Goal: Task Accomplishment & Management: Manage account settings

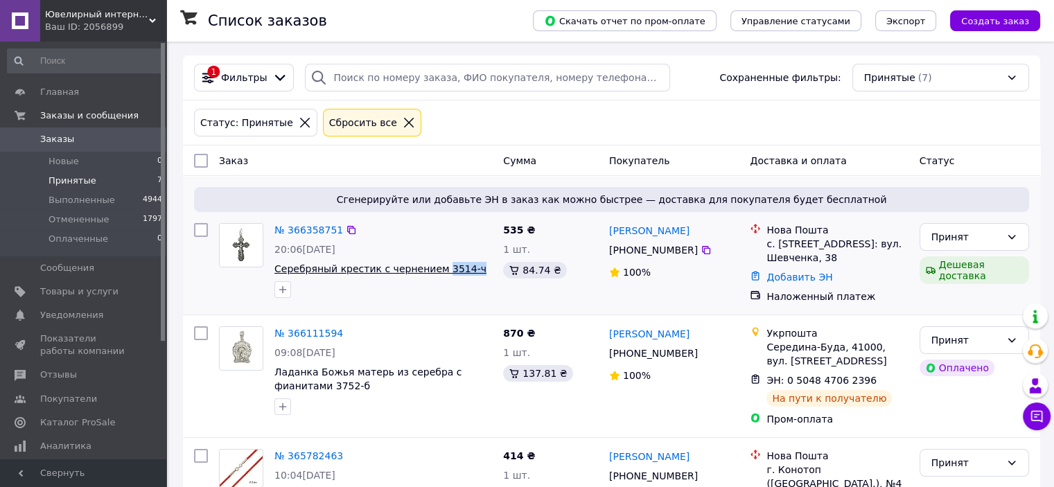
drag, startPoint x: 465, startPoint y: 271, endPoint x: 432, endPoint y: 274, distance: 34.1
click at [432, 274] on span "Серебряный крестик с чернением 3514-ч" at bounding box center [382, 269] width 217 height 14
copy span "3514-ч"
click at [63, 299] on link "Товары и услуги" at bounding box center [85, 292] width 170 height 24
click at [465, 130] on div "Статус: Принятые Сбросить все" at bounding box center [611, 122] width 840 height 33
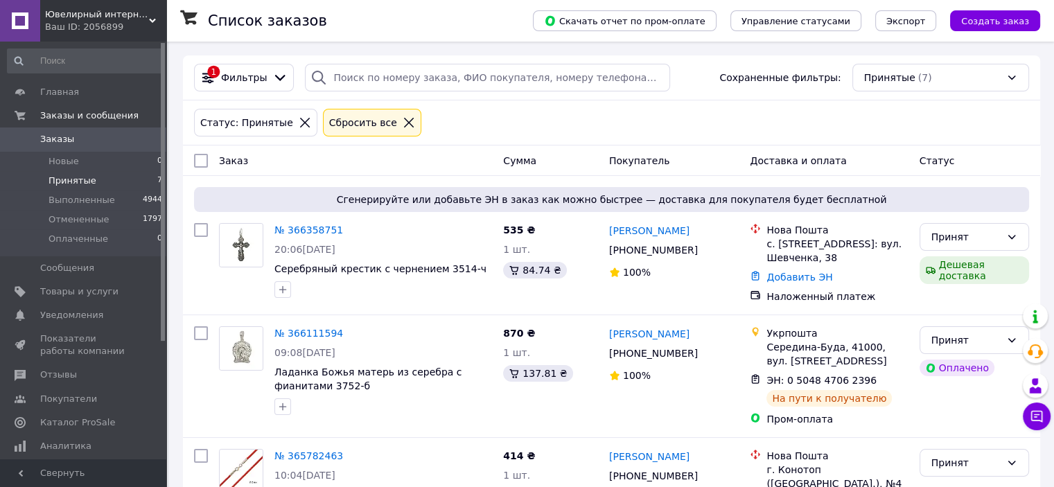
click at [474, 123] on div "Статус: Принятые Сбросить все" at bounding box center [611, 122] width 840 height 33
click at [704, 111] on div "Статус: Принятые Сбросить все" at bounding box center [611, 122] width 840 height 33
click at [585, 129] on div "Статус: Принятые Сбросить все" at bounding box center [611, 122] width 840 height 33
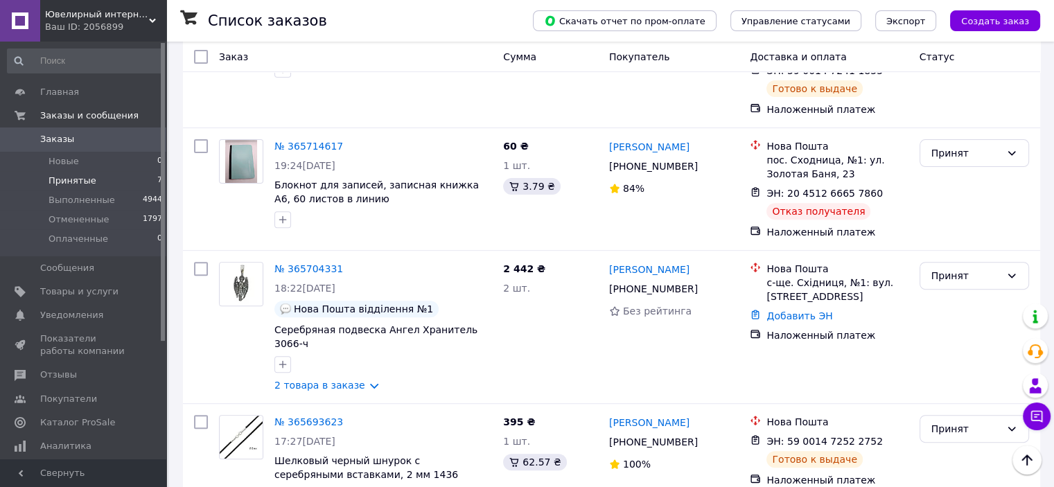
scroll to position [391, 0]
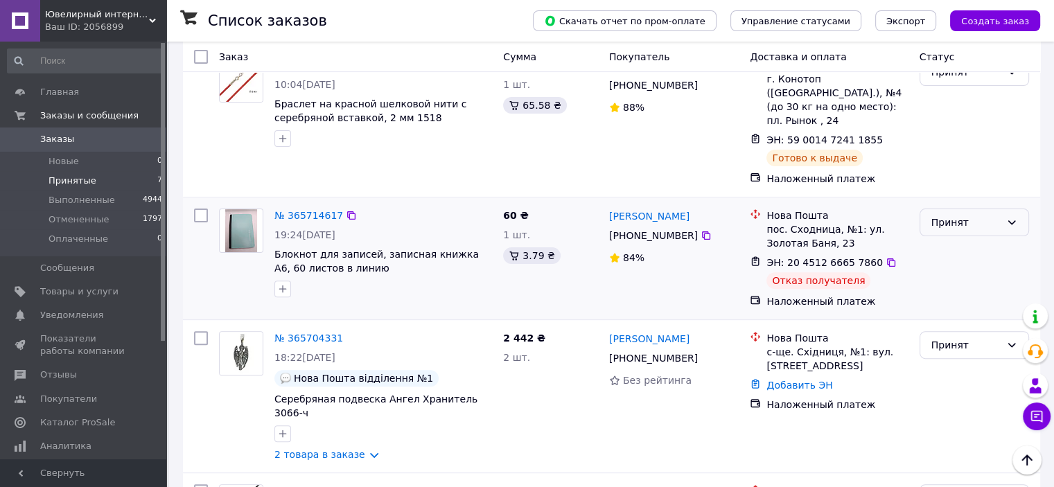
click at [1002, 213] on div "Принят" at bounding box center [973, 222] width 109 height 28
click at [959, 266] on li "Отменен" at bounding box center [973, 263] width 108 height 25
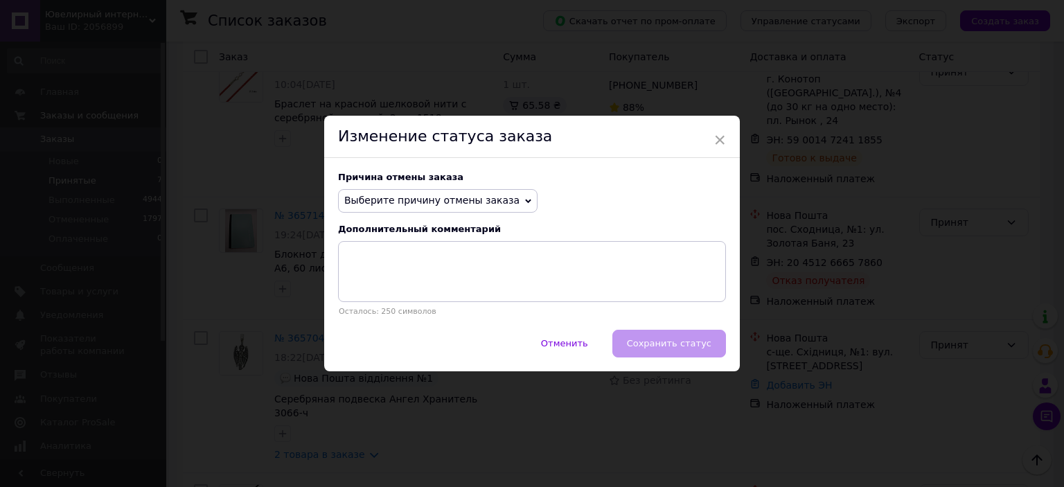
click at [418, 196] on span "Выберите причину отмены заказа" at bounding box center [431, 200] width 175 height 11
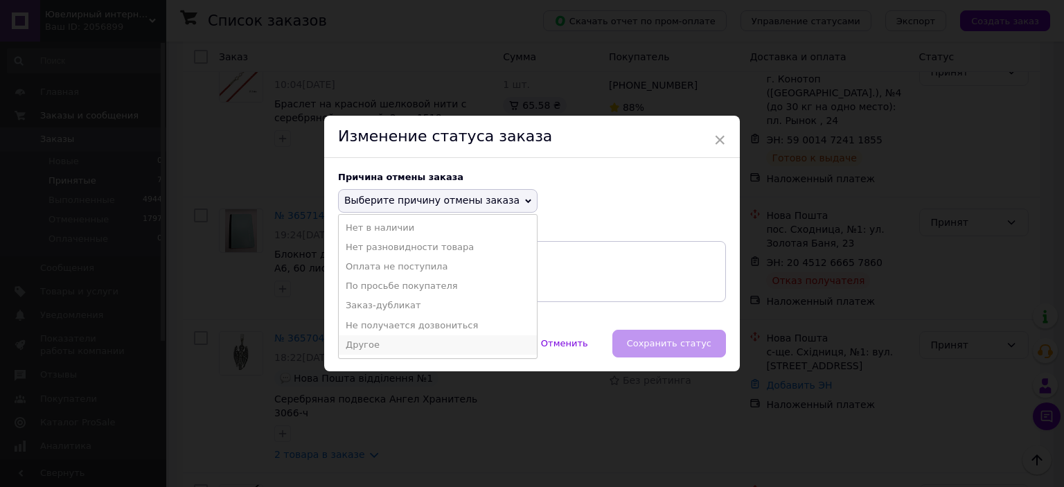
click at [377, 340] on li "Другое" at bounding box center [438, 344] width 198 height 19
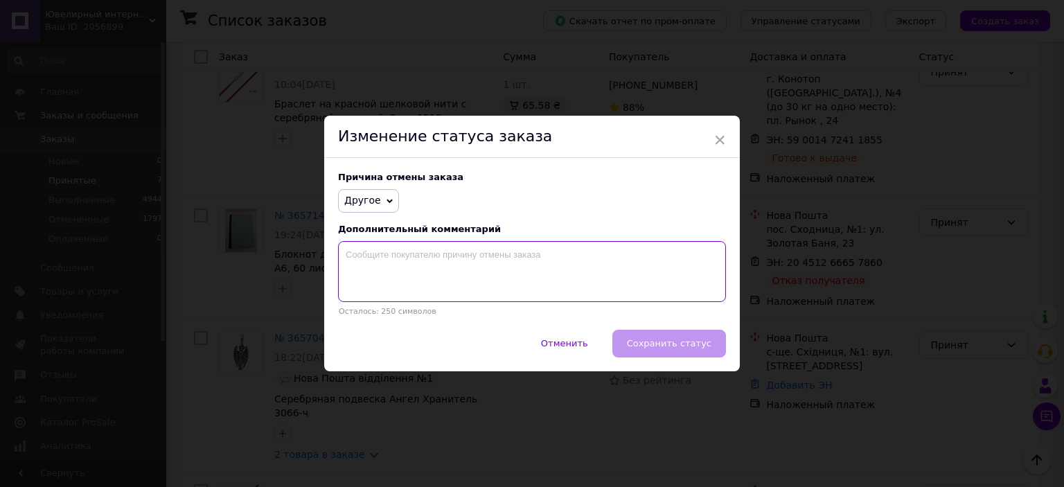
click at [417, 280] on textarea at bounding box center [532, 271] width 388 height 61
type textarea "Не забран"
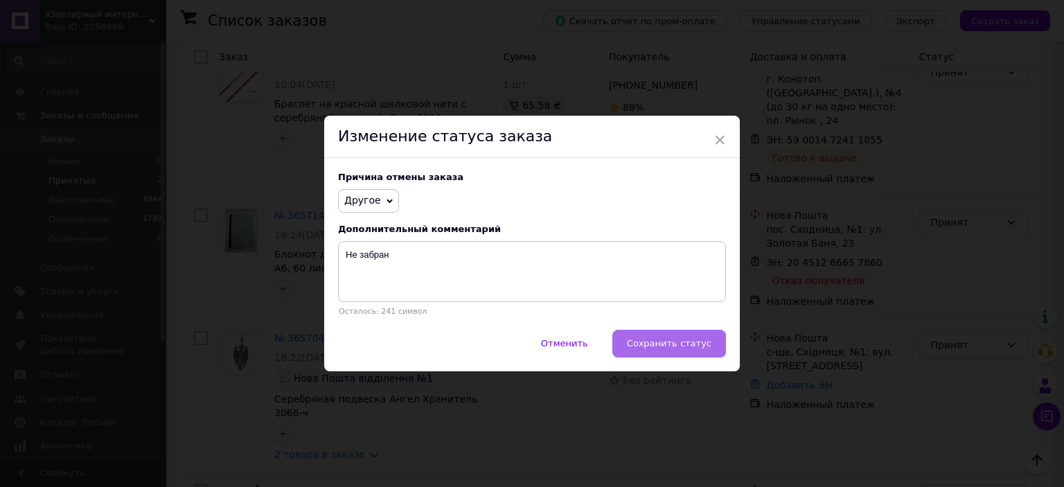
click at [673, 344] on span "Сохранить статус" at bounding box center [669, 343] width 85 height 10
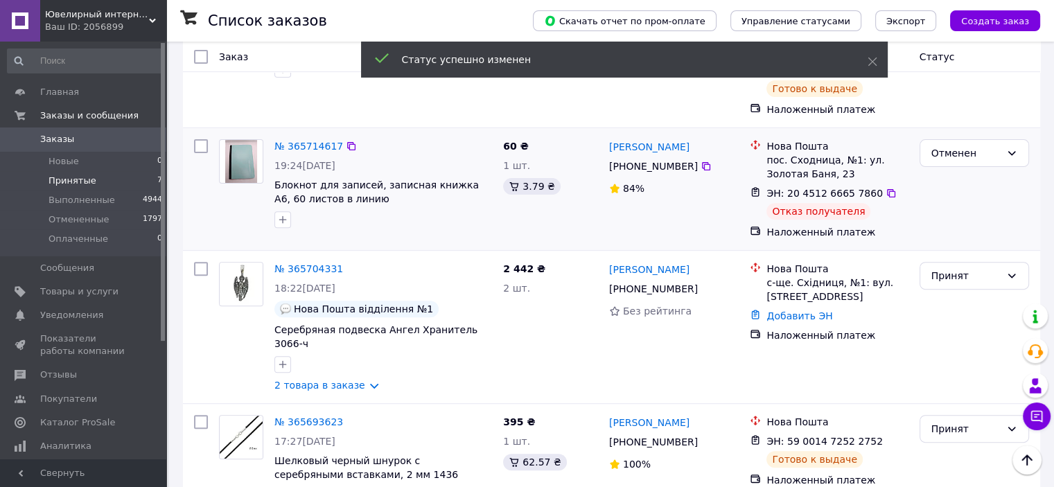
scroll to position [529, 0]
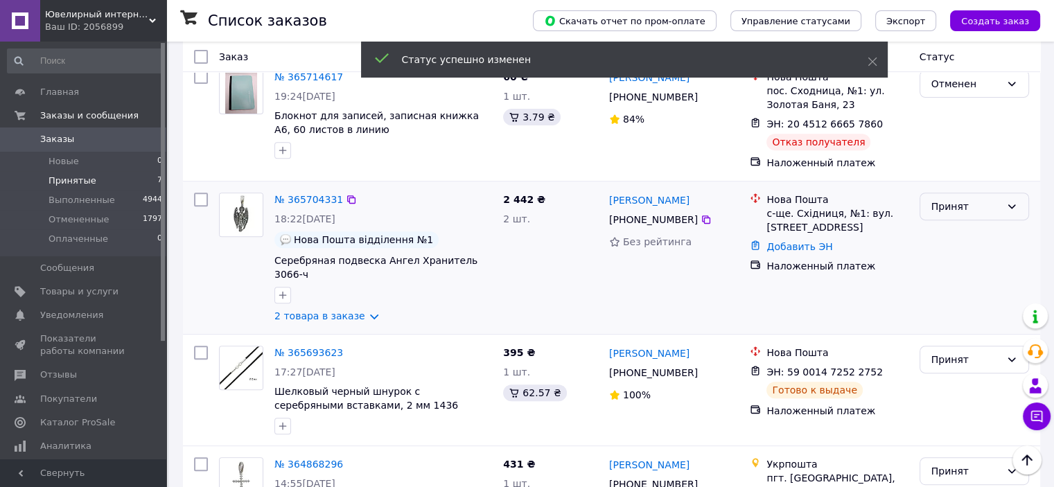
click at [962, 199] on div "Принят" at bounding box center [965, 206] width 69 height 15
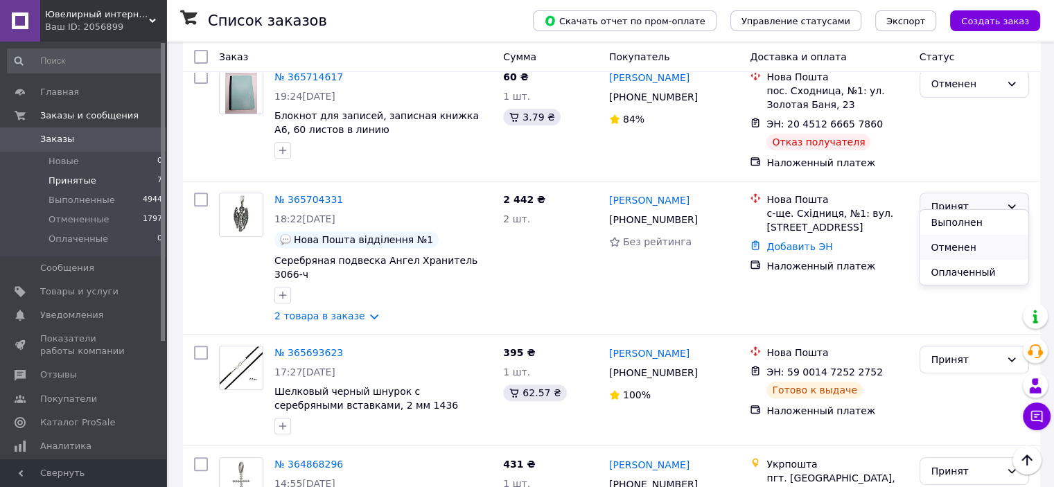
click at [955, 246] on li "Отменен" at bounding box center [973, 247] width 108 height 25
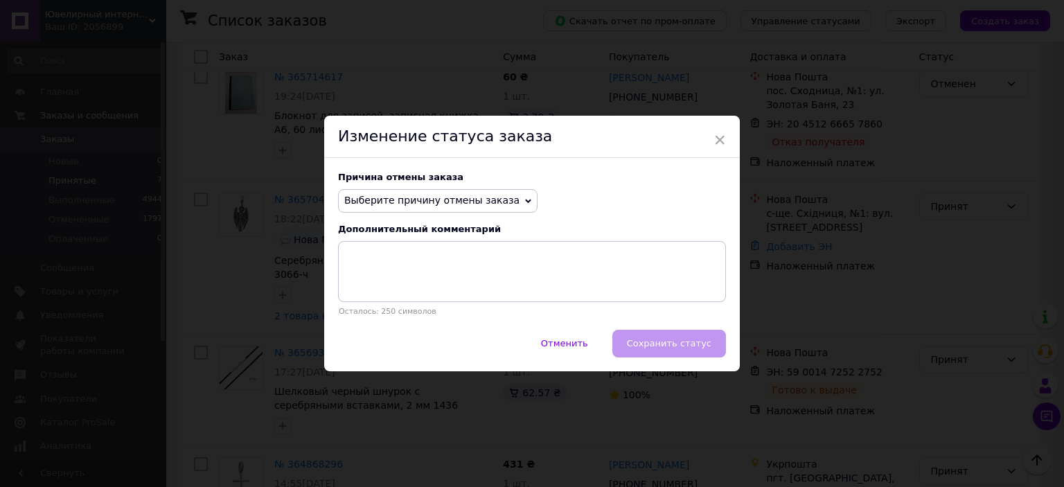
click at [407, 210] on span "Выберите причину отмены заказа" at bounding box center [437, 201] width 199 height 24
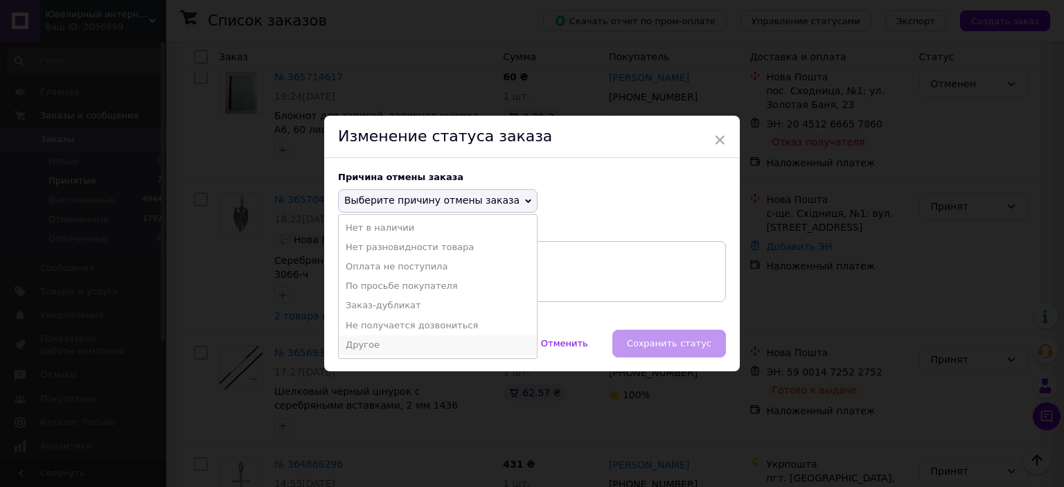
click at [371, 346] on li "Другое" at bounding box center [438, 344] width 198 height 19
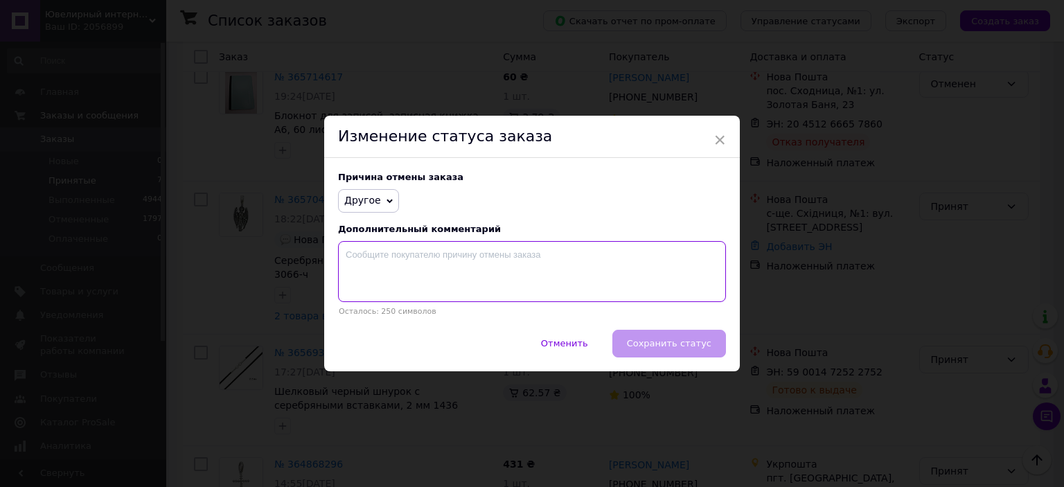
click at [416, 265] on textarea at bounding box center [532, 271] width 388 height 61
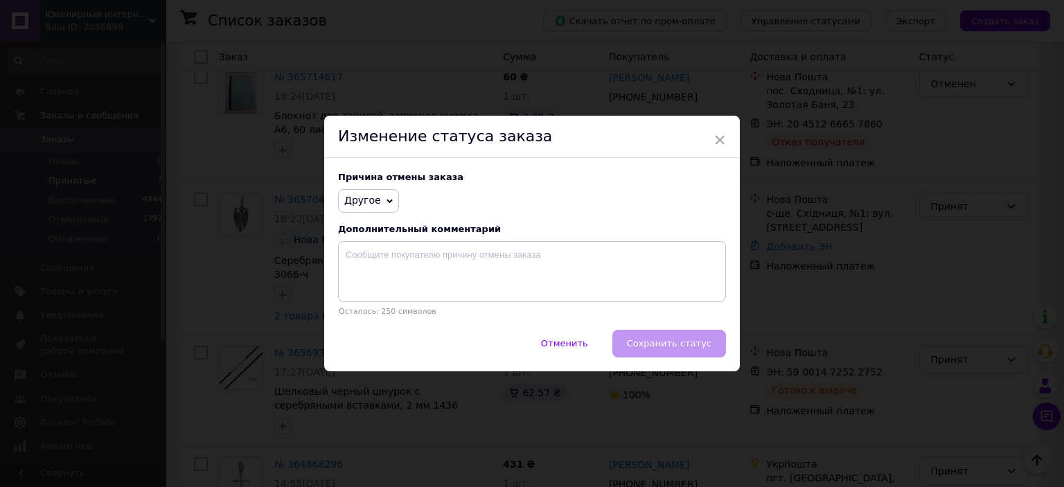
click at [370, 188] on div "Причина отмены заказа Другое Нет в наличии Нет разновидности товара Оплата не п…" at bounding box center [532, 244] width 416 height 172
click at [371, 201] on span "Другое" at bounding box center [362, 200] width 37 height 11
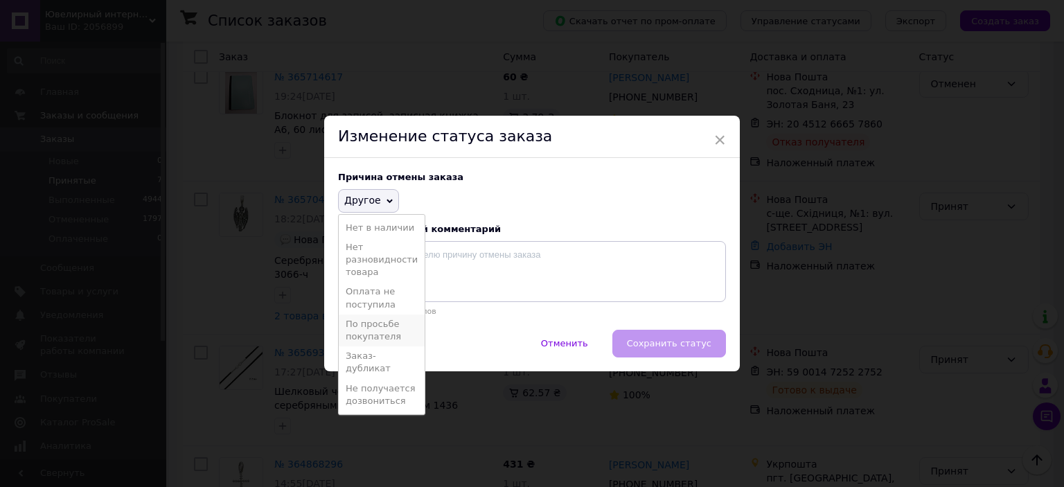
click at [368, 332] on li "По просьбе покупателя" at bounding box center [382, 330] width 86 height 32
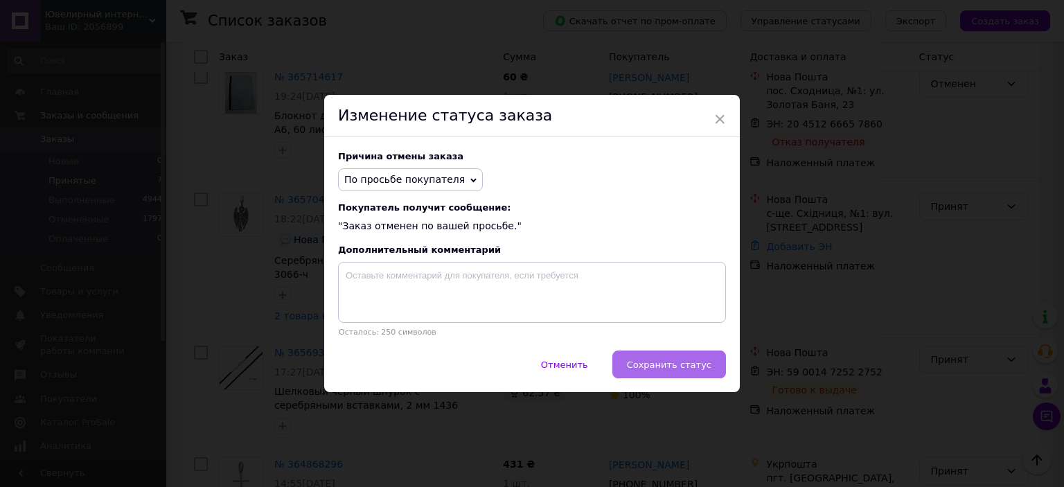
click at [645, 359] on button "Сохранить статус" at bounding box center [669, 364] width 114 height 28
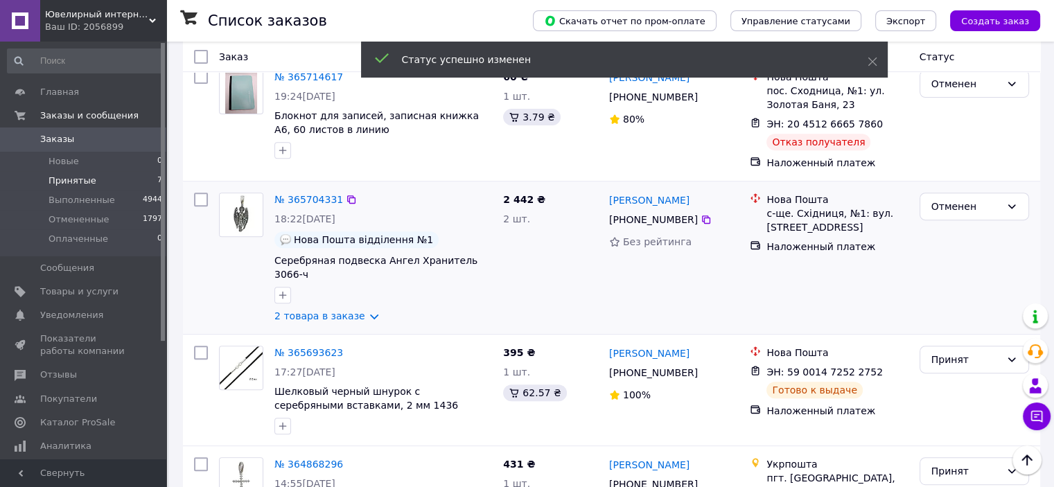
click at [573, 262] on div "2 442 ₴ 2 шт." at bounding box center [550, 257] width 106 height 141
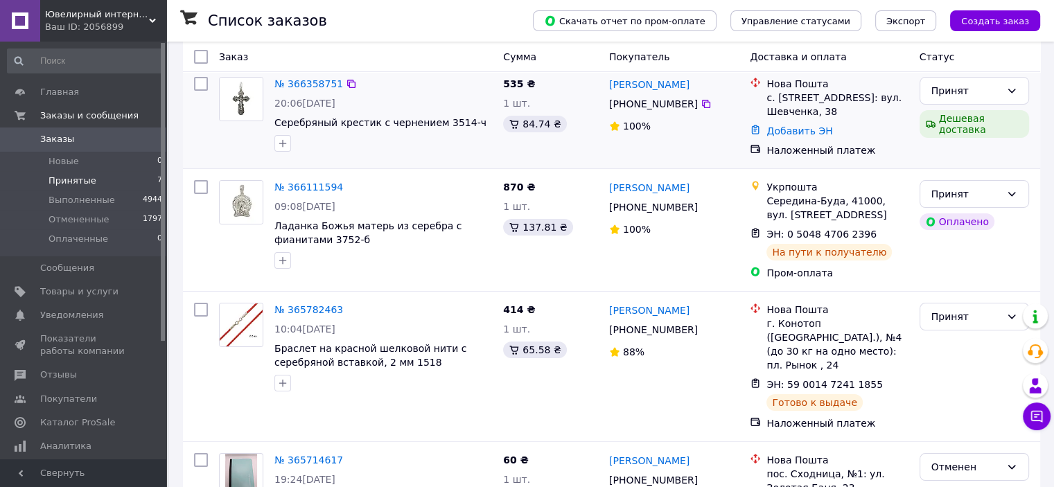
scroll to position [554, 0]
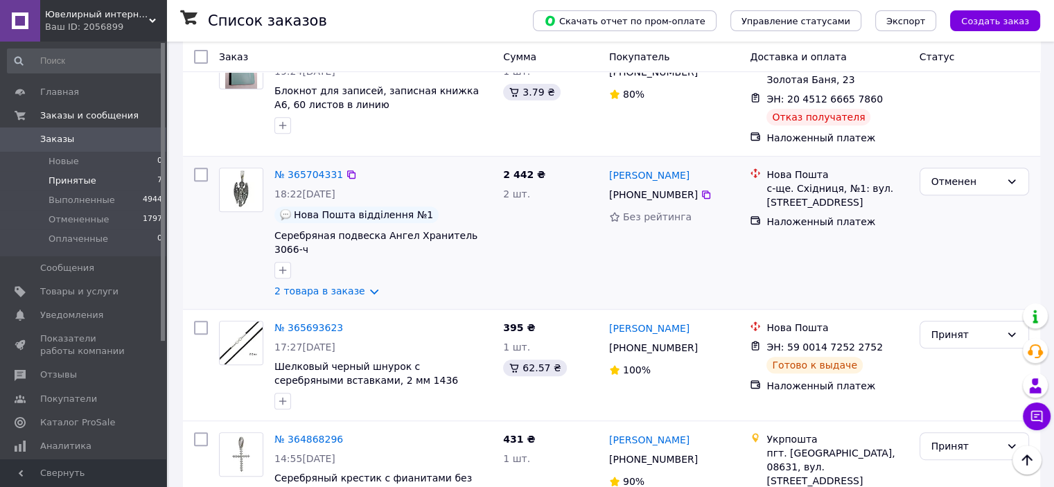
click at [543, 240] on div "2 442 ₴ 2 шт." at bounding box center [550, 232] width 106 height 141
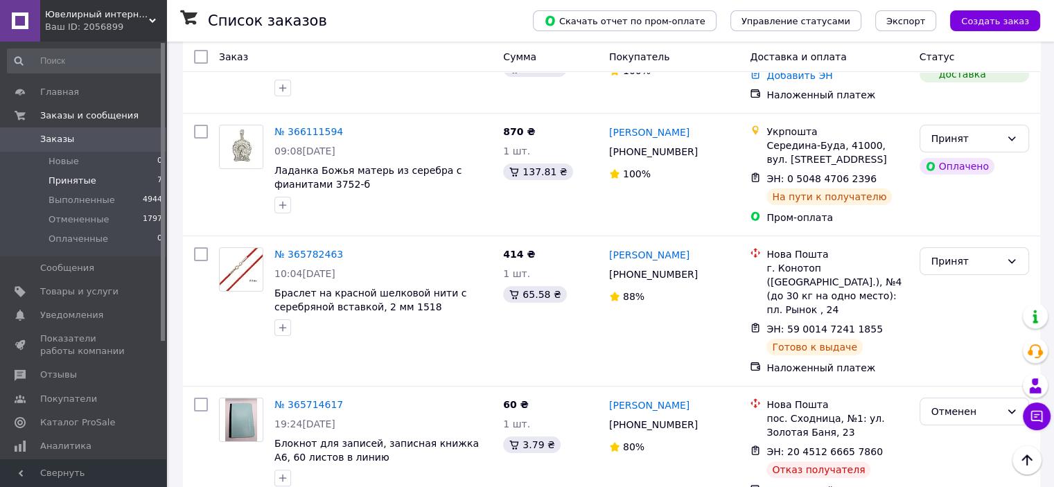
scroll to position [0, 0]
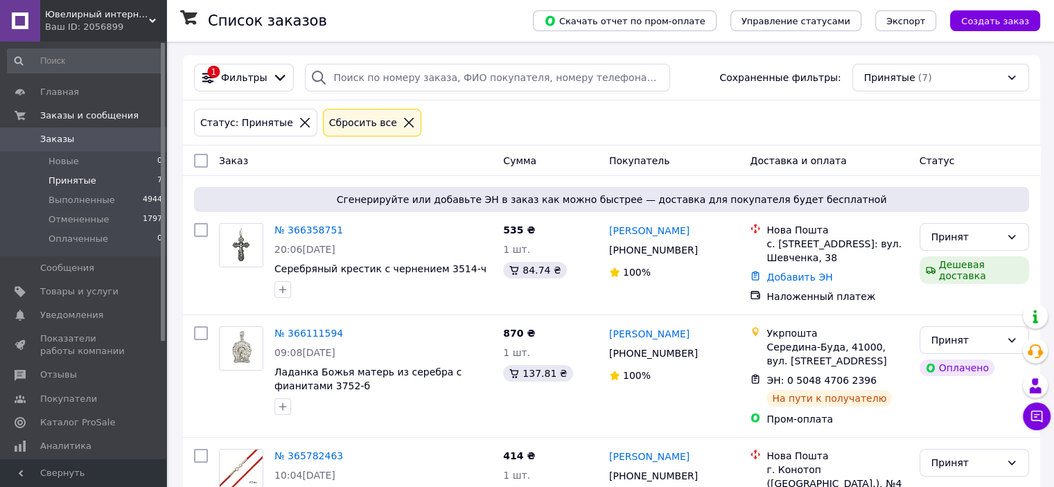
click at [715, 117] on div "Статус: Принятые Сбросить все" at bounding box center [611, 122] width 840 height 33
click at [77, 290] on span "Товары и услуги" at bounding box center [79, 291] width 78 height 12
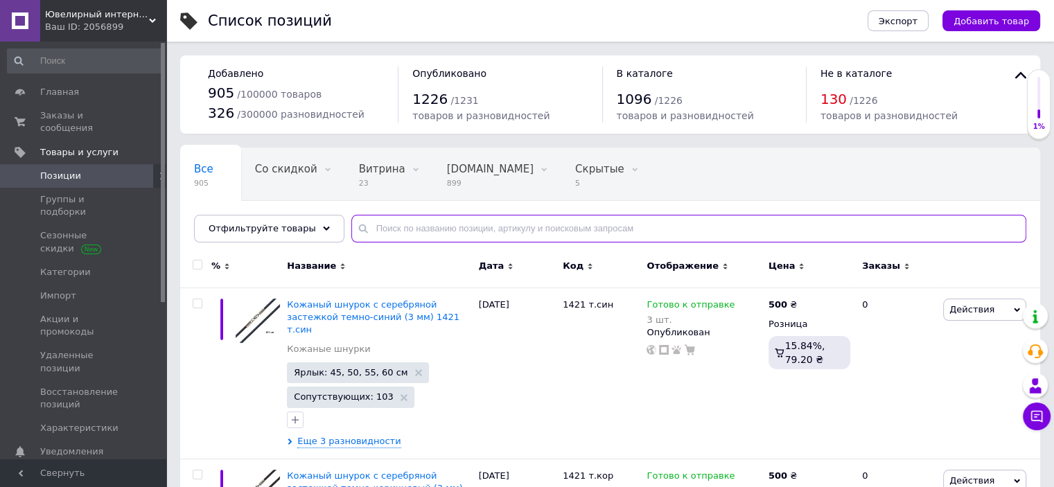
click at [451, 229] on input "text" at bounding box center [688, 229] width 675 height 28
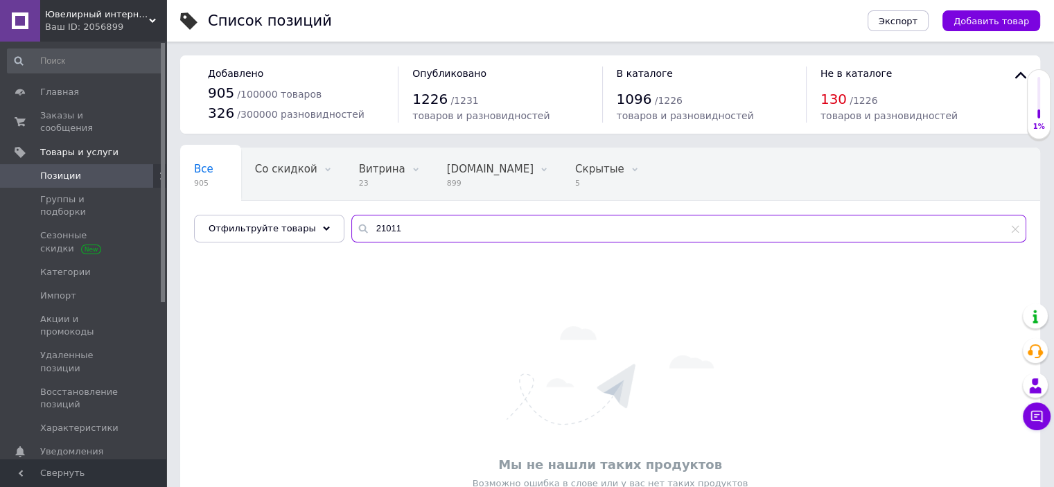
click at [410, 233] on input "21011" at bounding box center [688, 229] width 675 height 28
type input "20011"
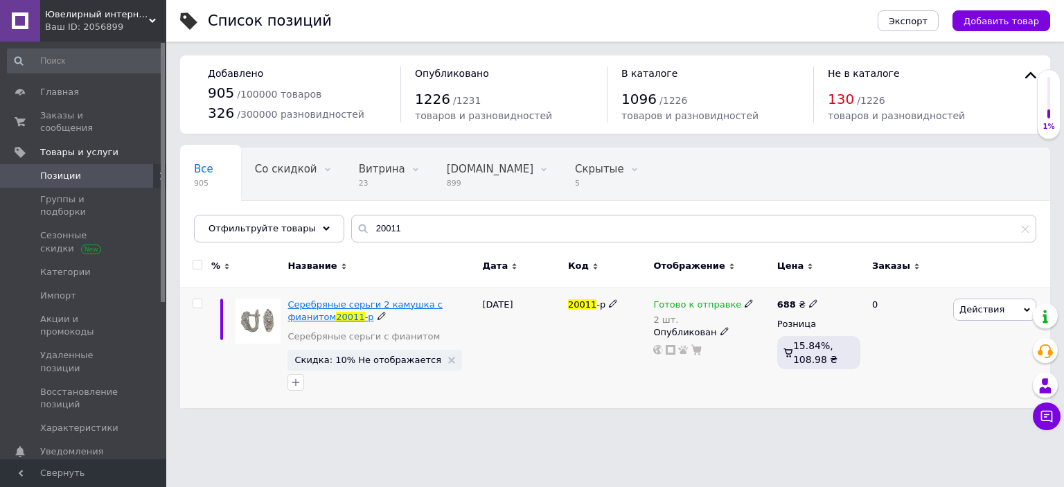
click at [339, 303] on span "Серебряные серьги 2 камушка с фианитом" at bounding box center [364, 310] width 155 height 23
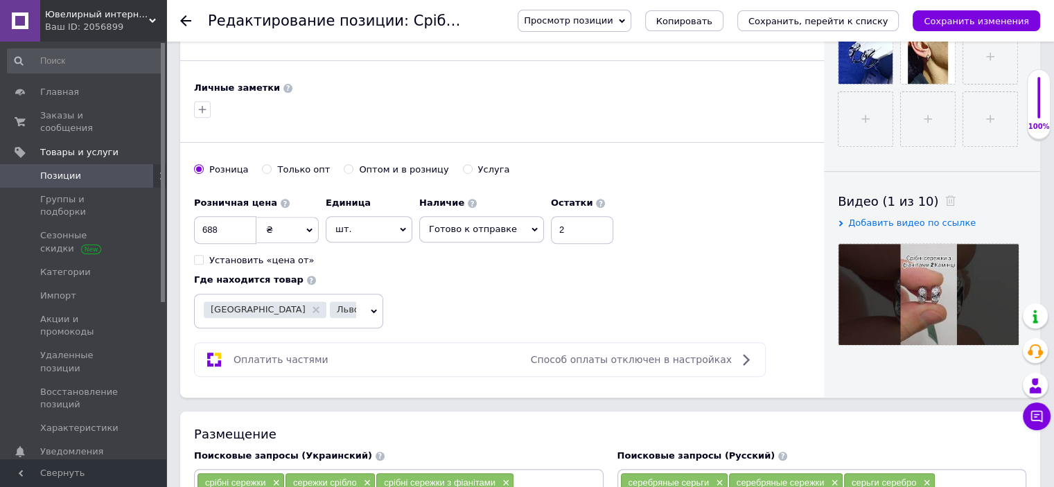
scroll to position [693, 0]
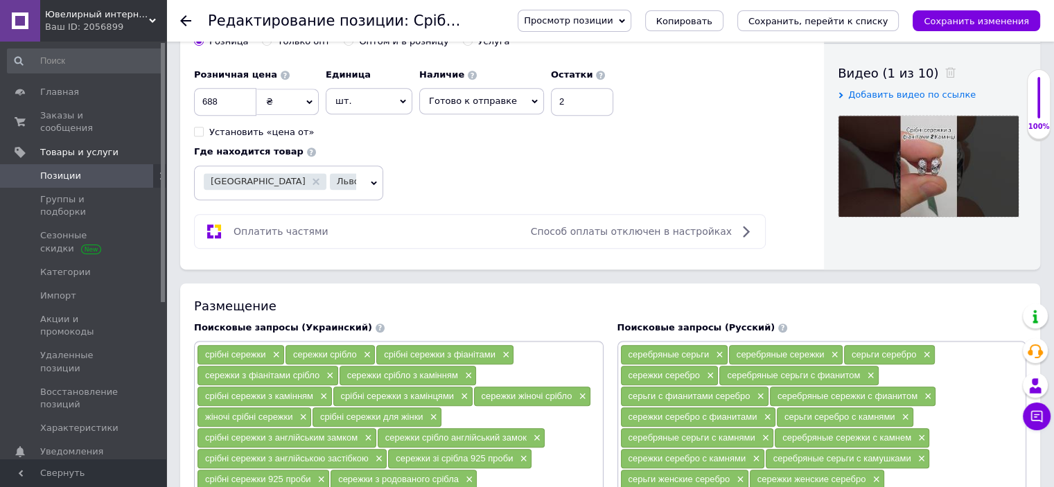
click at [900, 94] on span "Добавить видео по ссылке" at bounding box center [911, 94] width 127 height 10
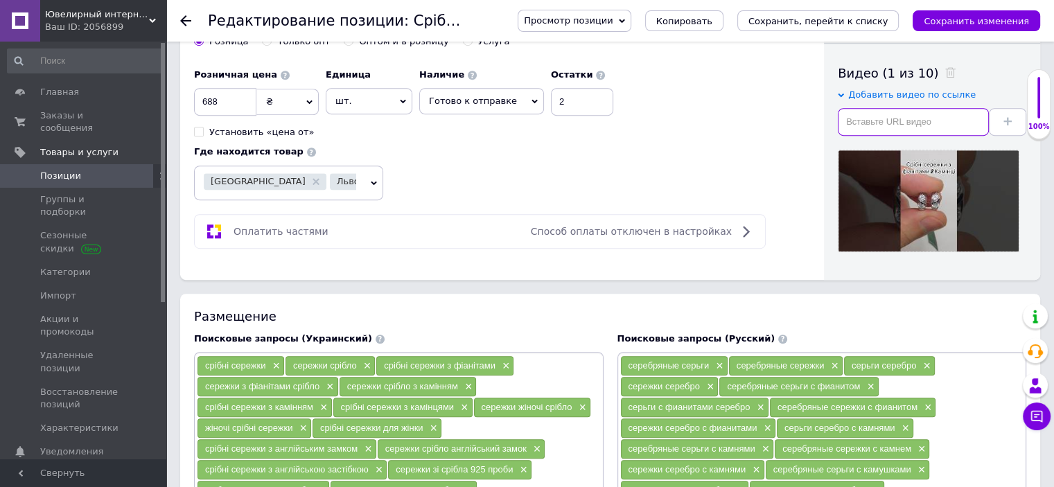
click at [911, 121] on input "text" at bounding box center [912, 122] width 151 height 28
paste input "https://www.youtube.com/watch?v=tqWz9aLyAT0"
type input "https://www.youtube.com/watch?v=tqWz9aLyAT0"
click at [1011, 118] on button at bounding box center [1006, 122] width 37 height 28
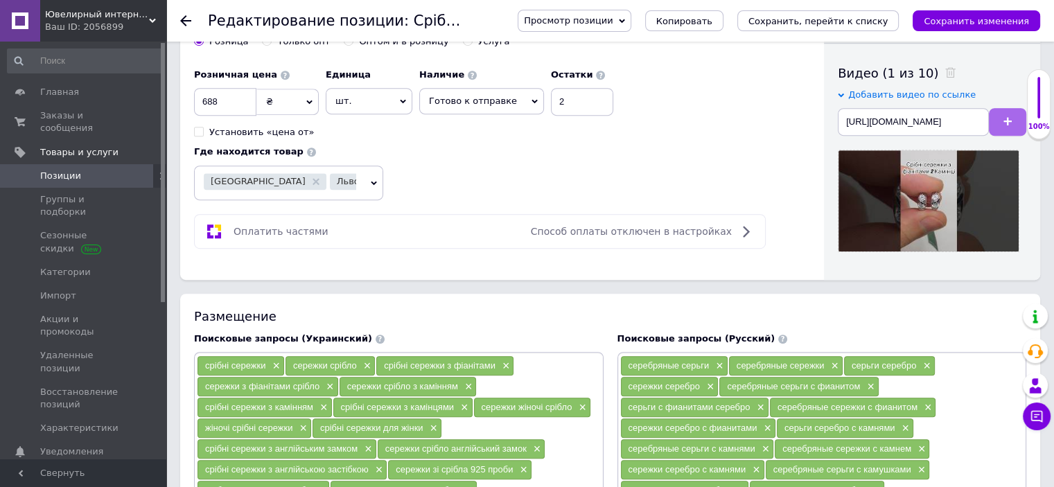
scroll to position [0, 0]
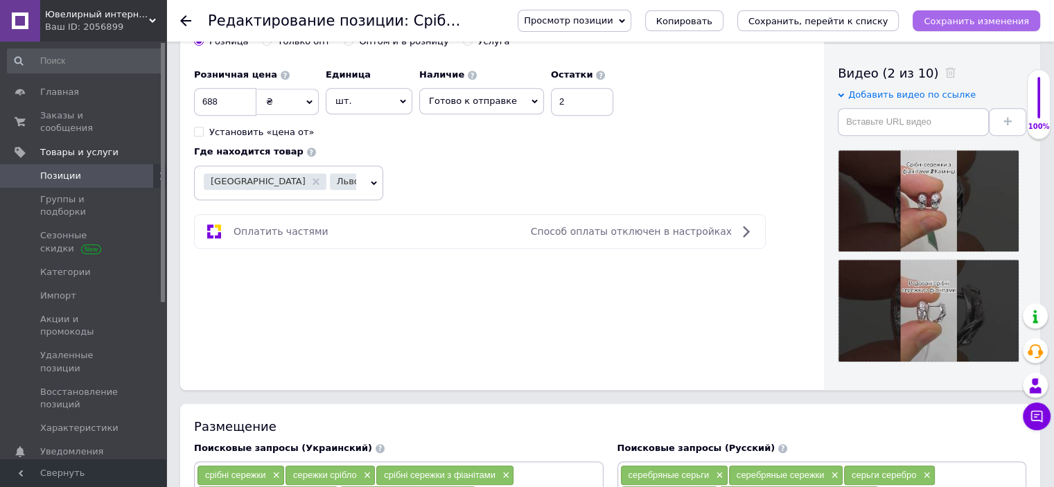
click at [975, 22] on icon "Сохранить изменения" at bounding box center [975, 21] width 105 height 10
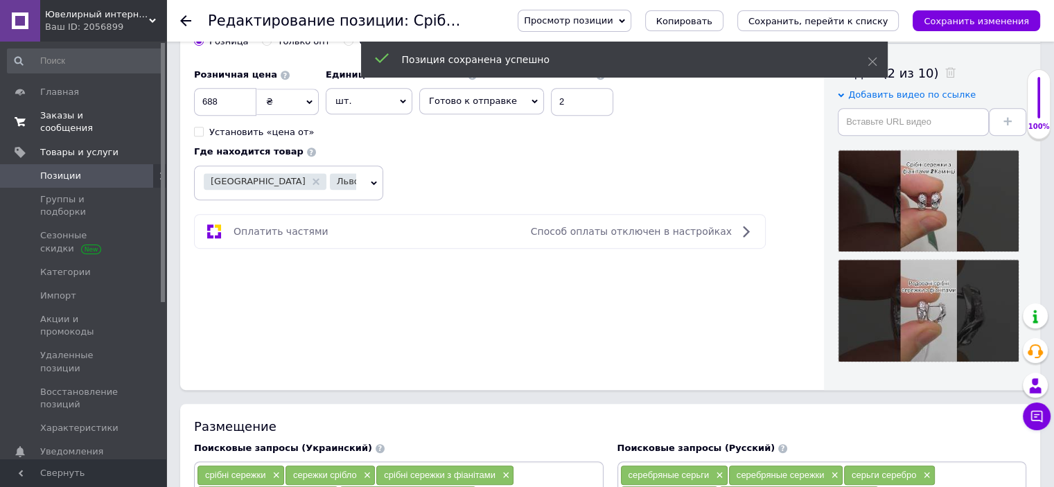
click at [96, 109] on span "Заказы и сообщения" at bounding box center [84, 121] width 88 height 25
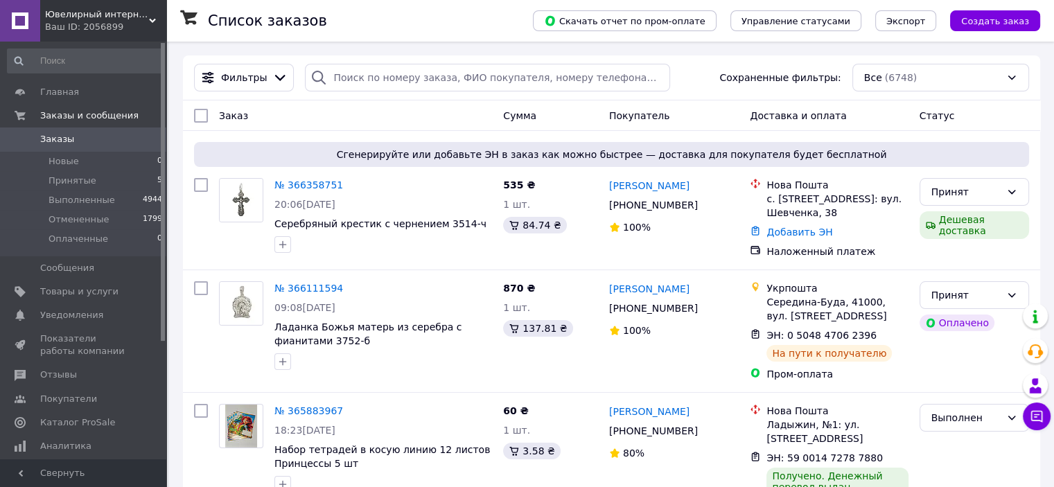
click at [588, 113] on div "Сумма" at bounding box center [550, 115] width 106 height 25
click at [72, 181] on span "Принятые" at bounding box center [72, 181] width 48 height 12
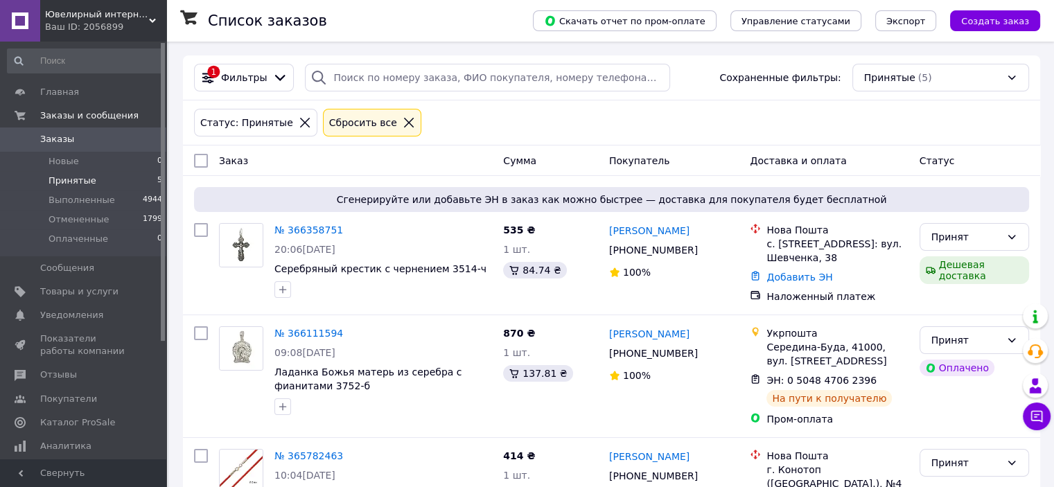
click at [464, 124] on div "Статус: Принятые Сбросить все" at bounding box center [611, 122] width 840 height 33
click at [701, 121] on div "Статус: Принятые Сбросить все" at bounding box center [611, 122] width 840 height 33
click at [450, 123] on div "Статус: Принятые Сбросить все" at bounding box center [611, 122] width 840 height 33
